Goal: Task Accomplishment & Management: Manage account settings

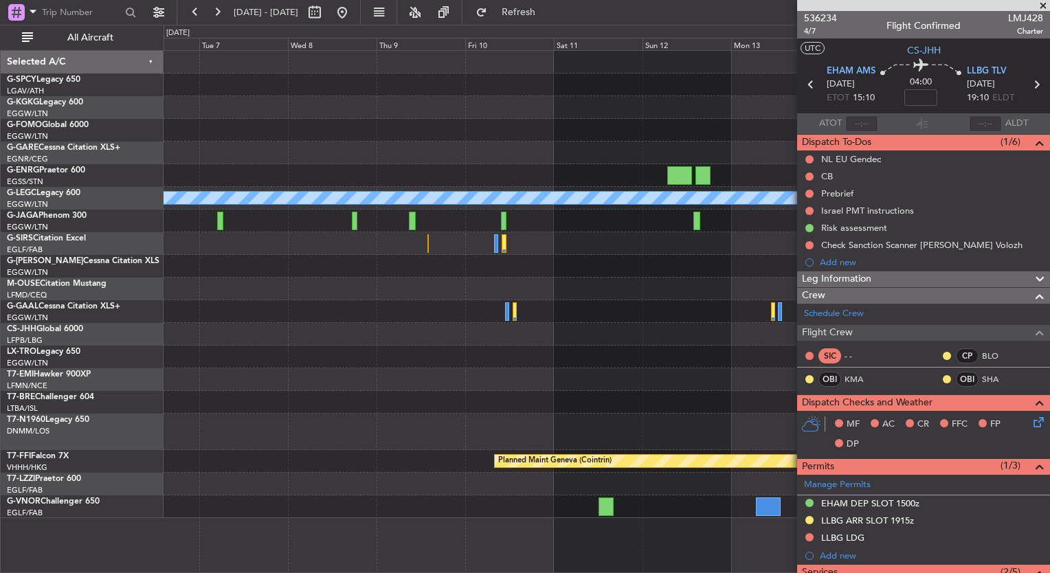
scroll to position [37, 0]
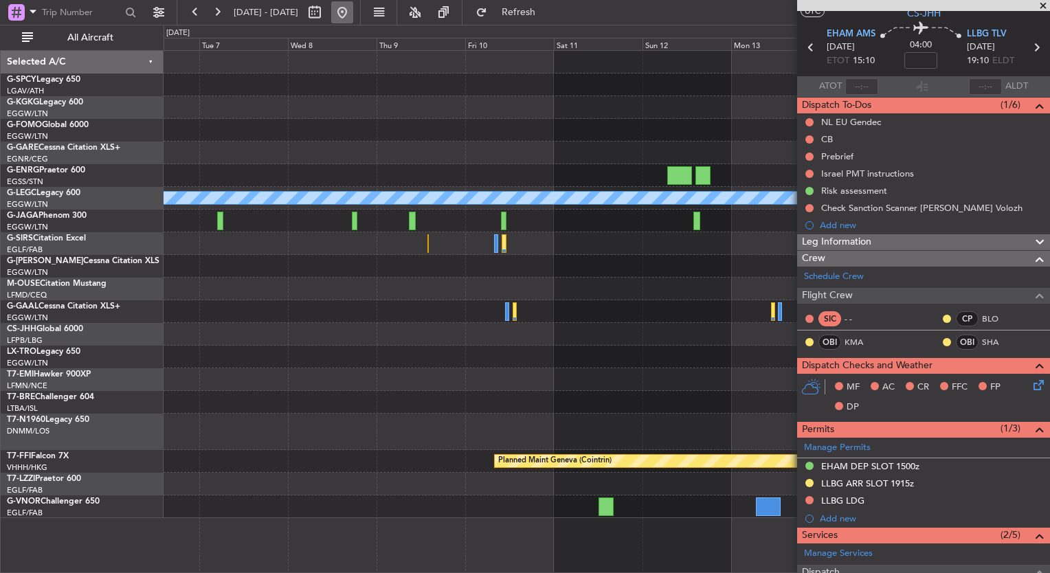
click at [353, 11] on button at bounding box center [342, 12] width 22 height 22
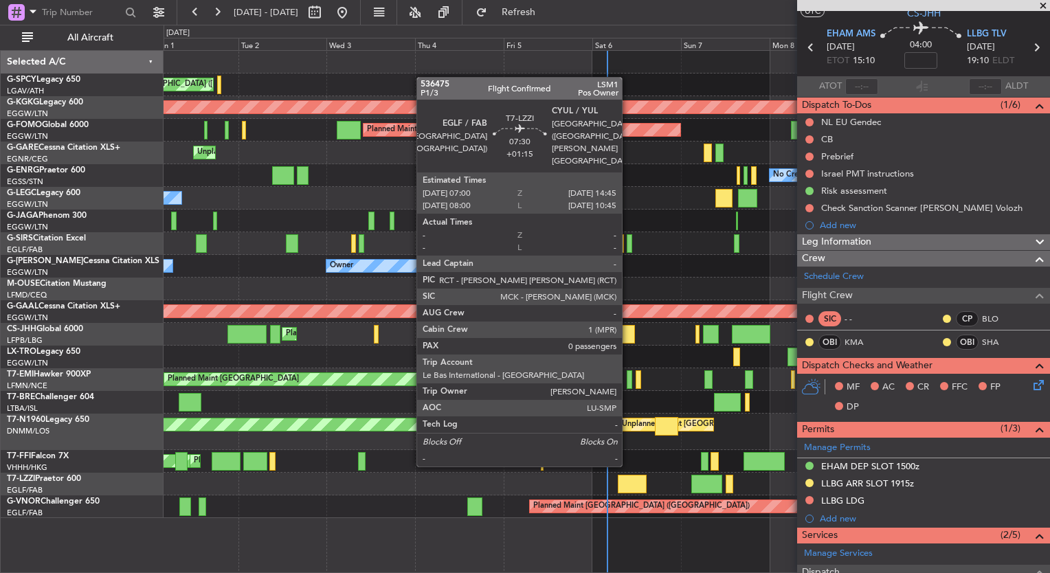
click at [628, 478] on div at bounding box center [632, 484] width 29 height 19
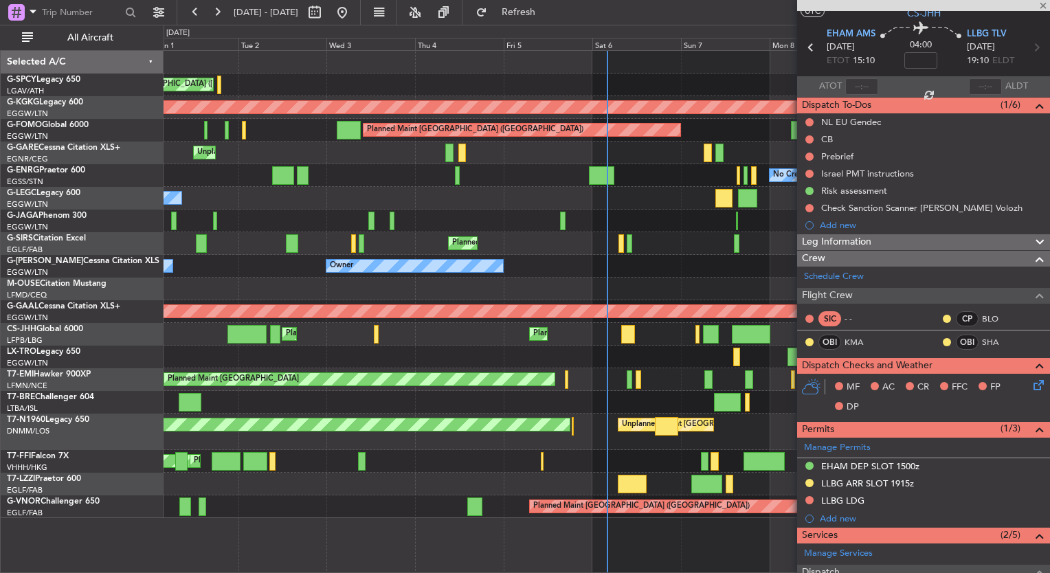
type input "+01:15"
type input "0"
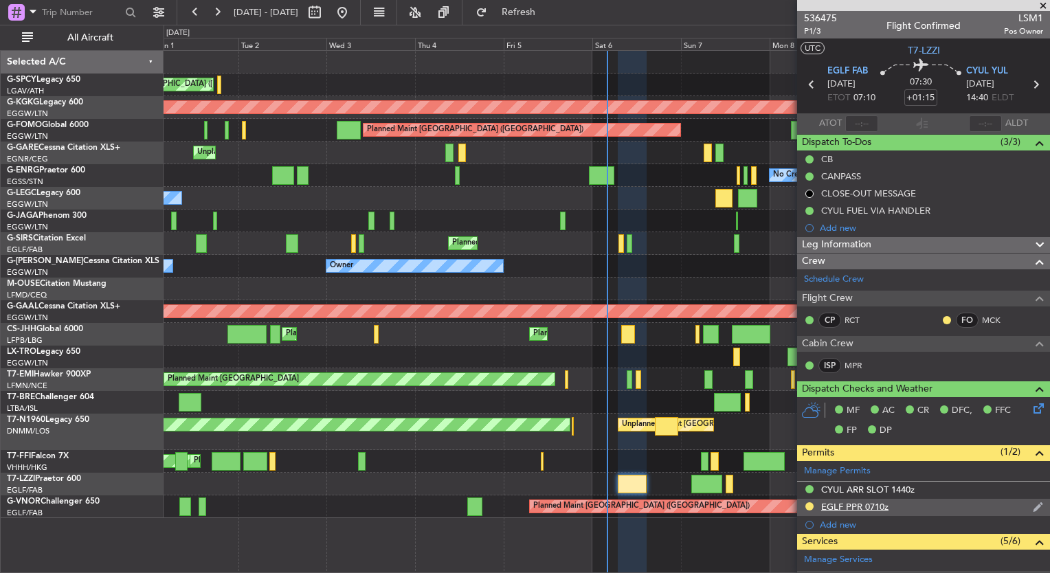
click at [874, 507] on div "EGLF PPR 0710z" at bounding box center [854, 507] width 67 height 12
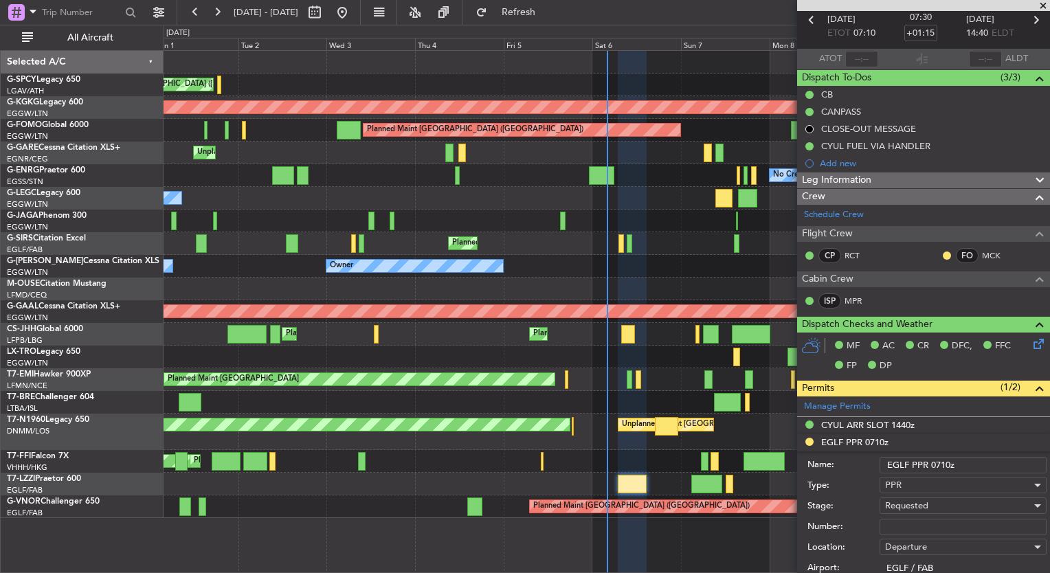
scroll to position [58, 0]
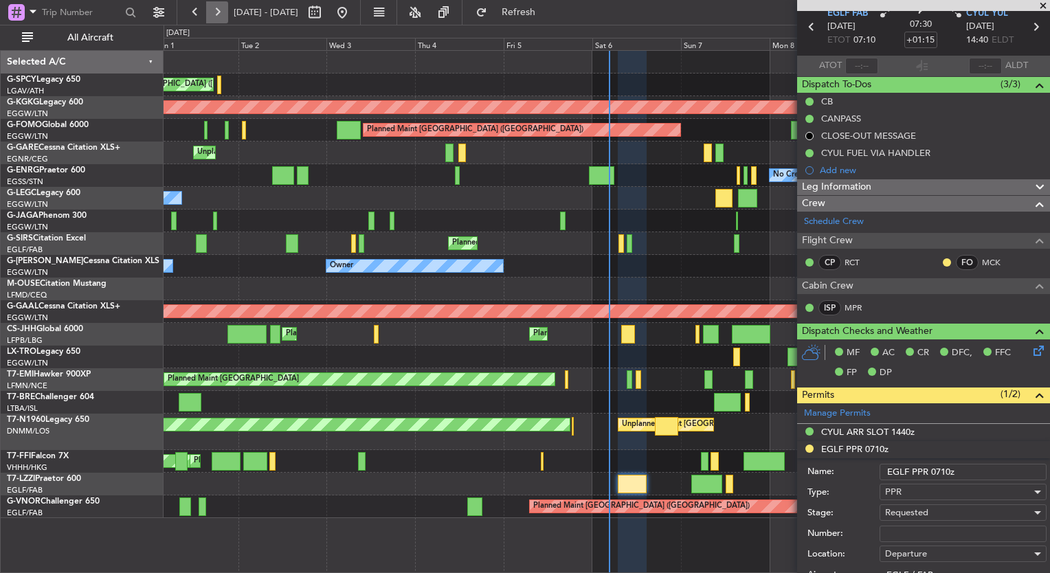
click at [217, 10] on button at bounding box center [217, 12] width 22 height 22
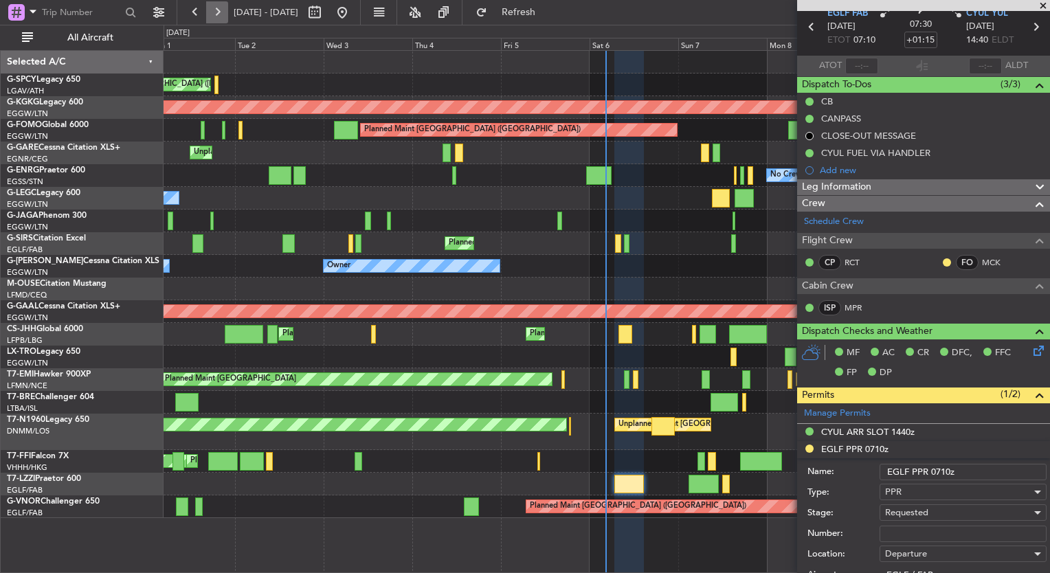
click at [217, 10] on button at bounding box center [217, 12] width 22 height 22
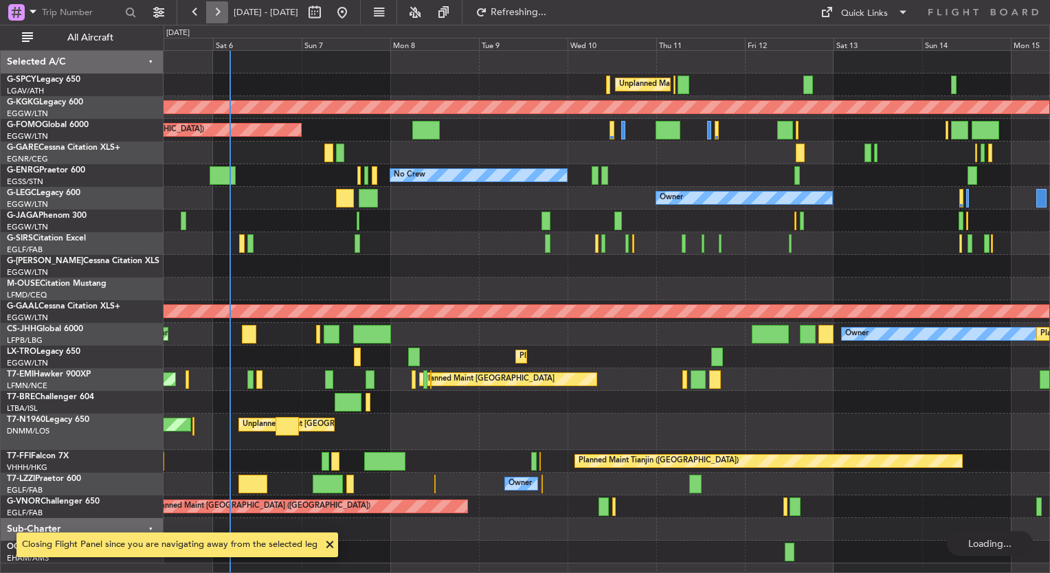
scroll to position [0, 0]
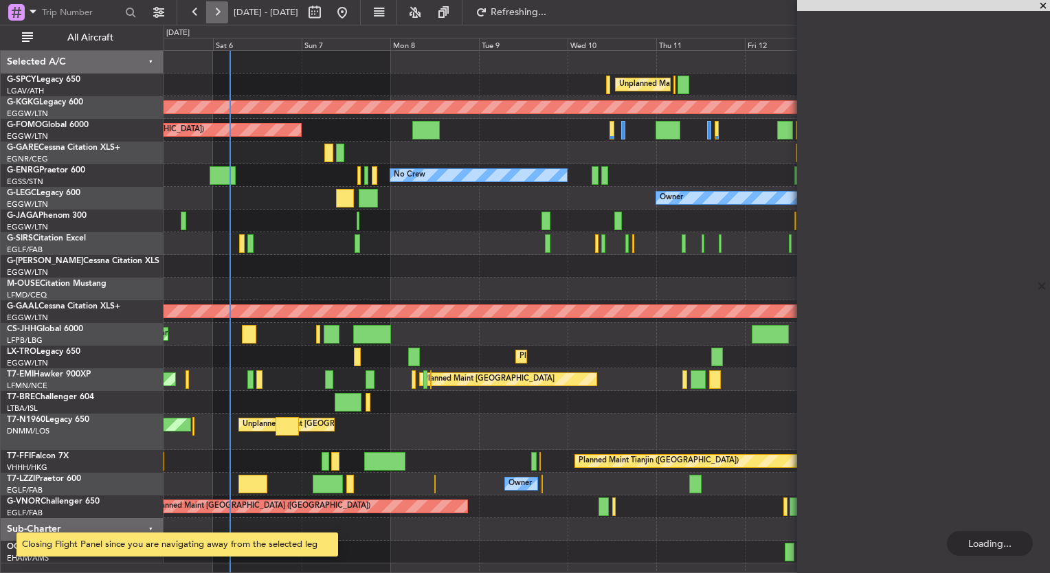
click at [217, 10] on button at bounding box center [217, 12] width 22 height 22
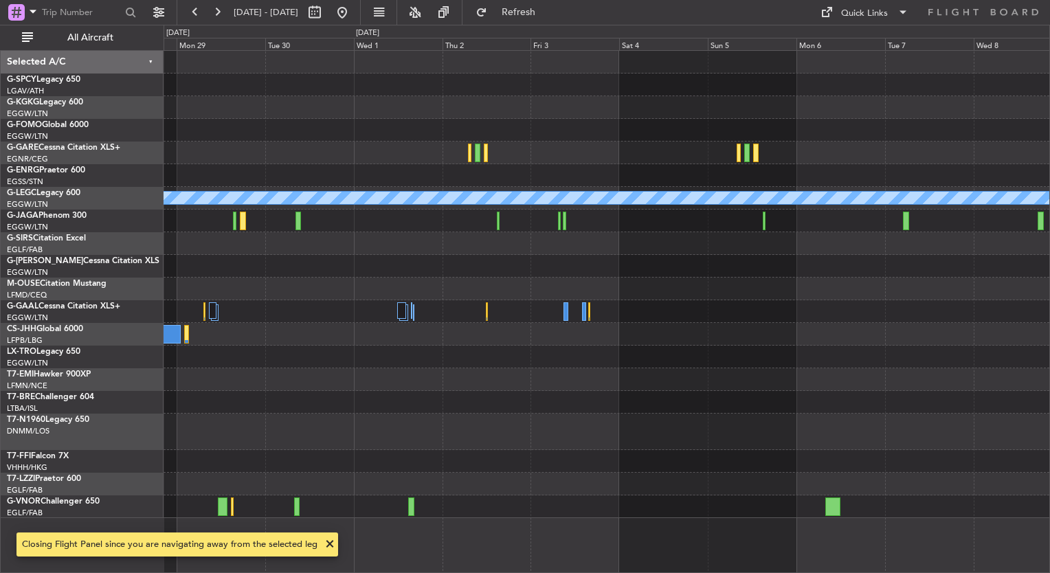
click at [507, 336] on div "A/C Unavailable [GEOGRAPHIC_DATA] ([GEOGRAPHIC_DATA]) Planned Maint Geneva ([GE…" at bounding box center [607, 284] width 886 height 467
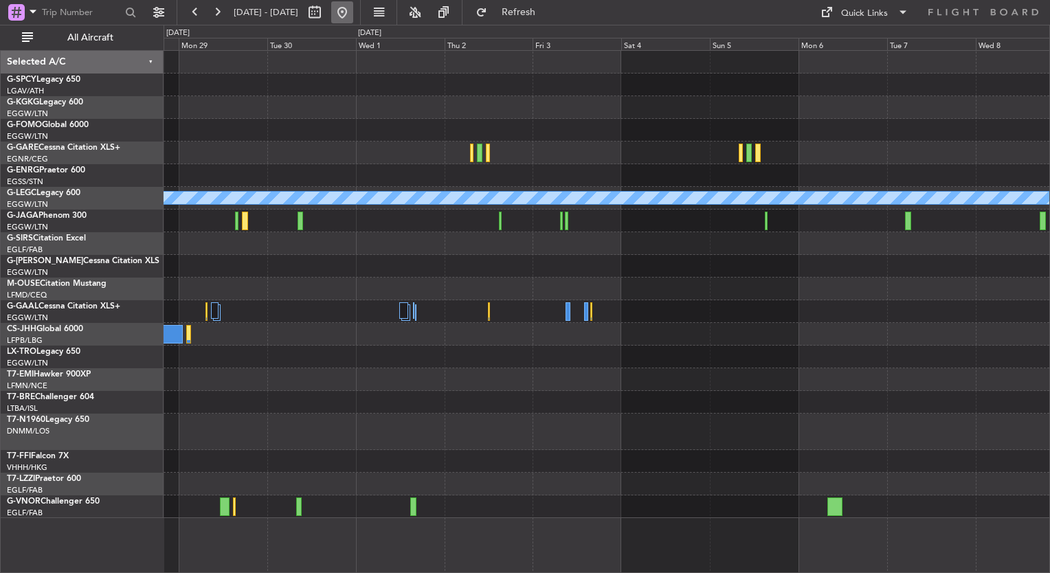
click at [353, 21] on button at bounding box center [342, 12] width 22 height 22
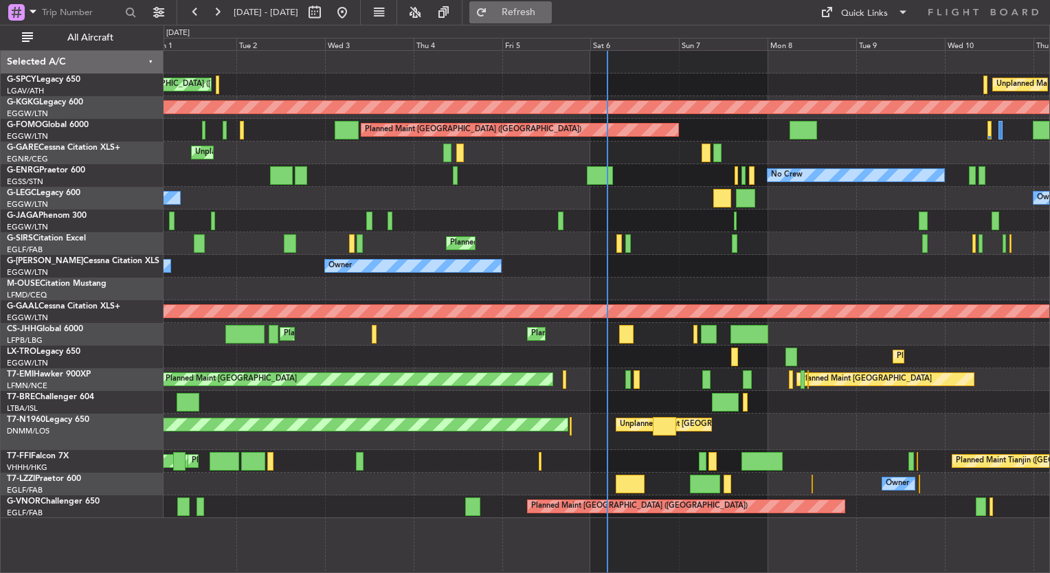
click at [548, 8] on span "Refresh" at bounding box center [519, 13] width 58 height 10
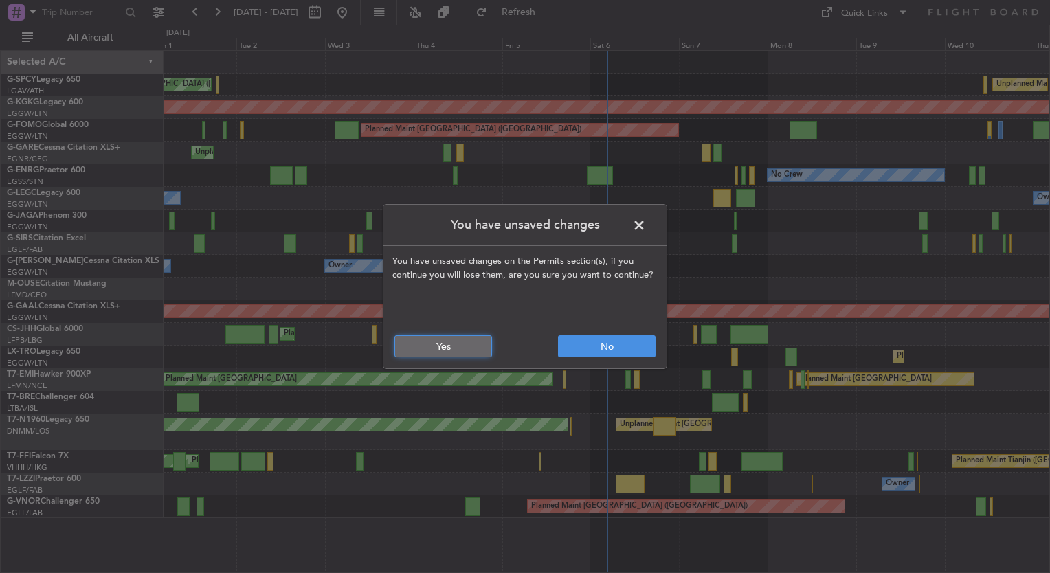
click at [463, 346] on button "Yes" at bounding box center [444, 346] width 98 height 22
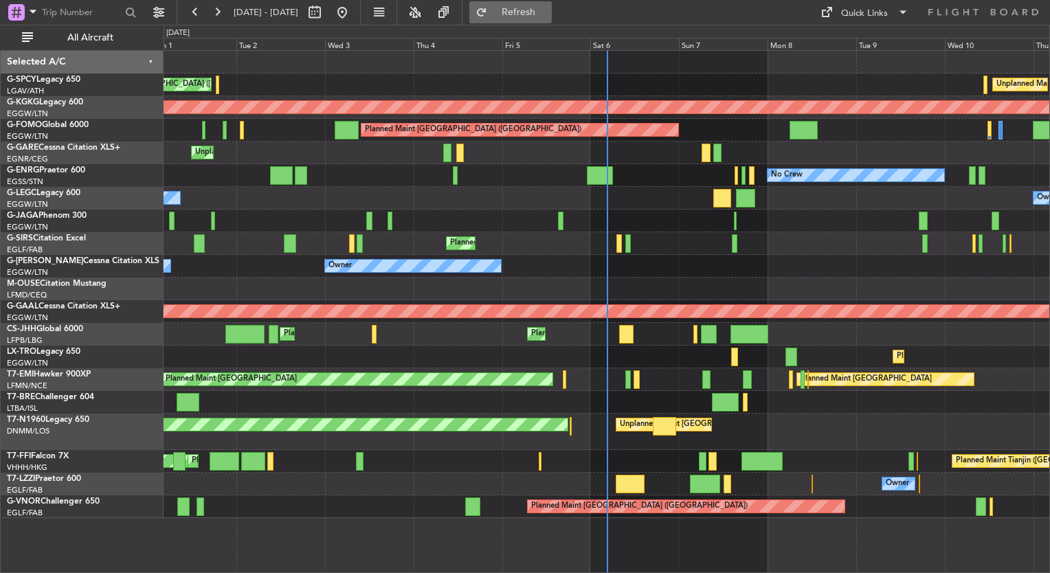
click at [542, 15] on span "Refresh" at bounding box center [519, 13] width 58 height 10
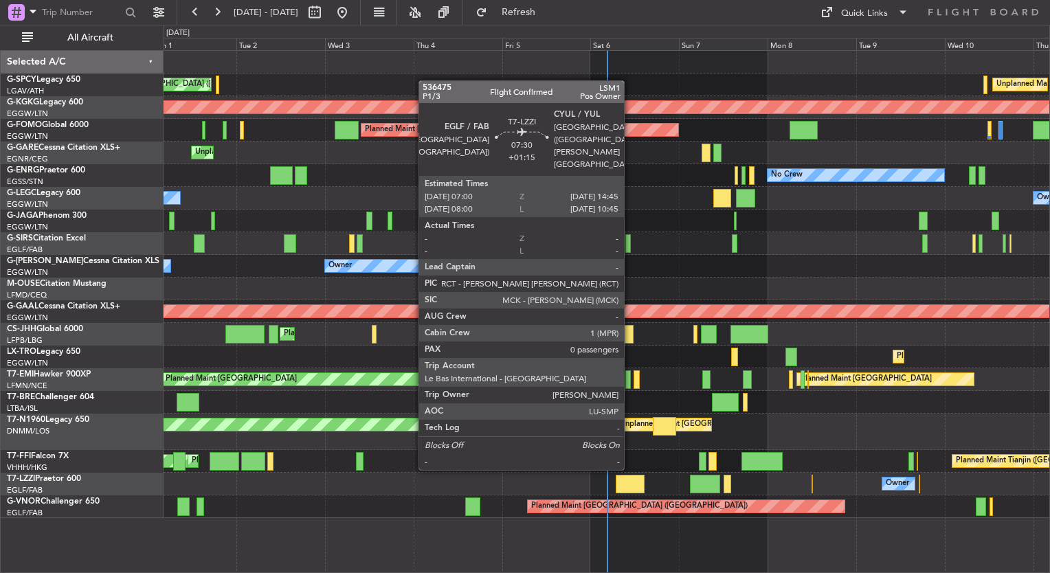
click at [630, 481] on div at bounding box center [630, 484] width 29 height 19
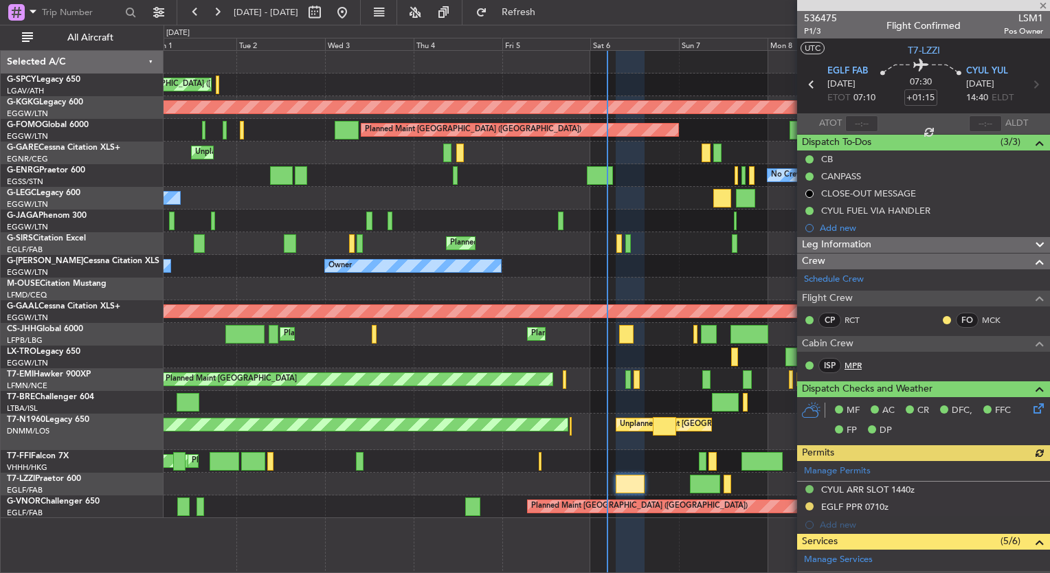
click at [858, 361] on link "MPR" at bounding box center [860, 365] width 31 height 12
click at [822, 15] on span "536475" at bounding box center [820, 18] width 33 height 14
click at [812, 32] on span "P1/3" at bounding box center [820, 31] width 33 height 12
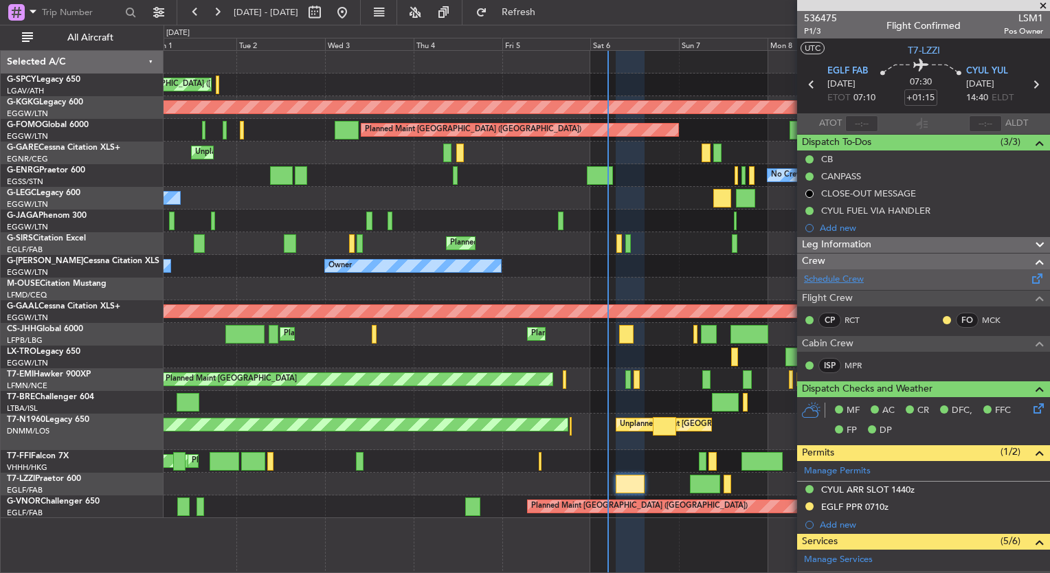
click at [852, 274] on link "Schedule Crew" at bounding box center [834, 280] width 60 height 14
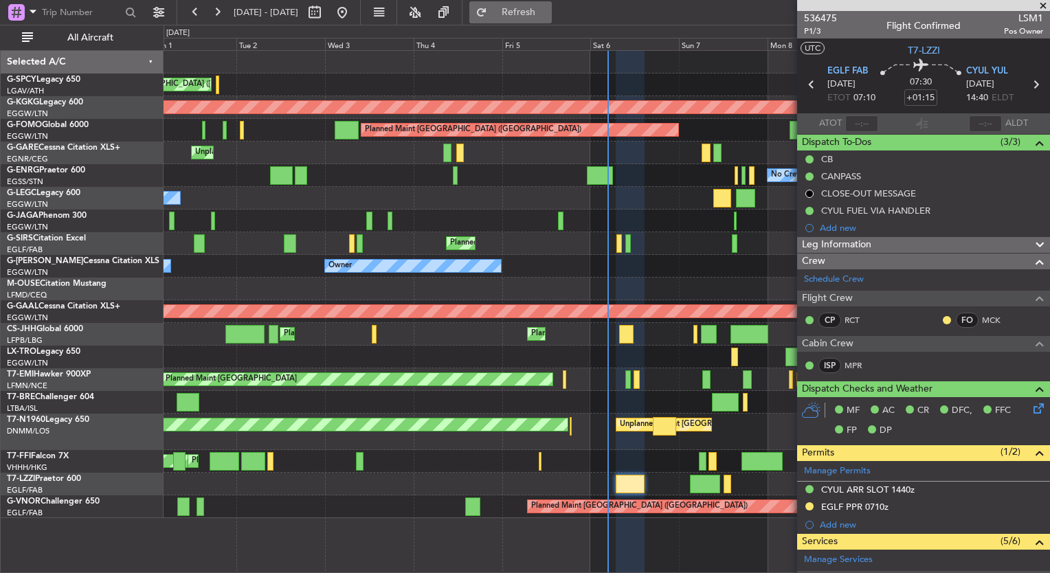
click at [548, 12] on span "Refresh" at bounding box center [519, 13] width 58 height 10
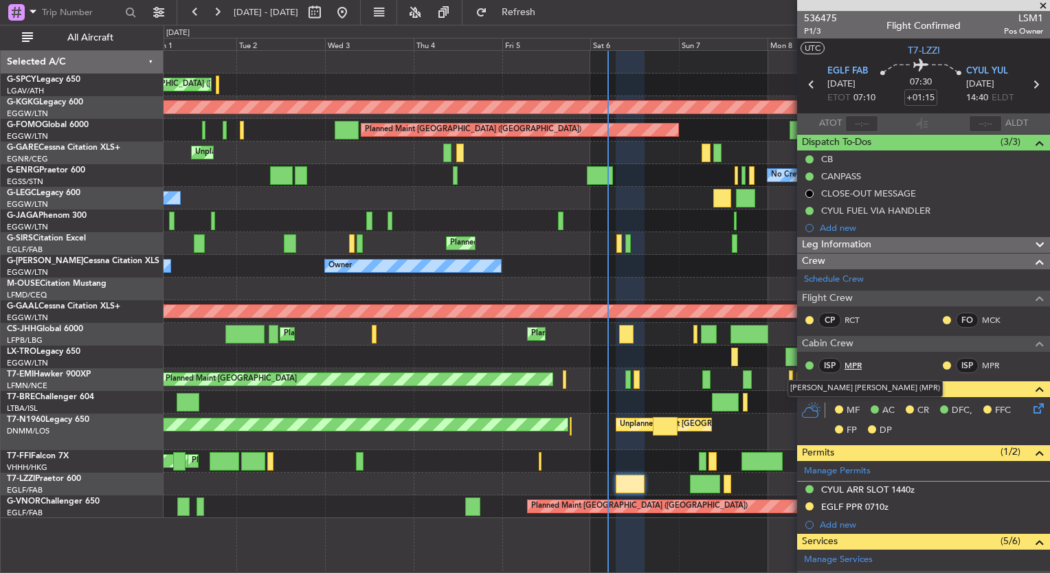
click at [857, 365] on link "MPR" at bounding box center [860, 365] width 31 height 12
click at [982, 368] on link "MPR" at bounding box center [997, 365] width 31 height 12
click at [982, 318] on link "MCK" at bounding box center [997, 320] width 31 height 12
click at [811, 34] on span "P1/3" at bounding box center [820, 31] width 33 height 12
